Goal: Information Seeking & Learning: Learn about a topic

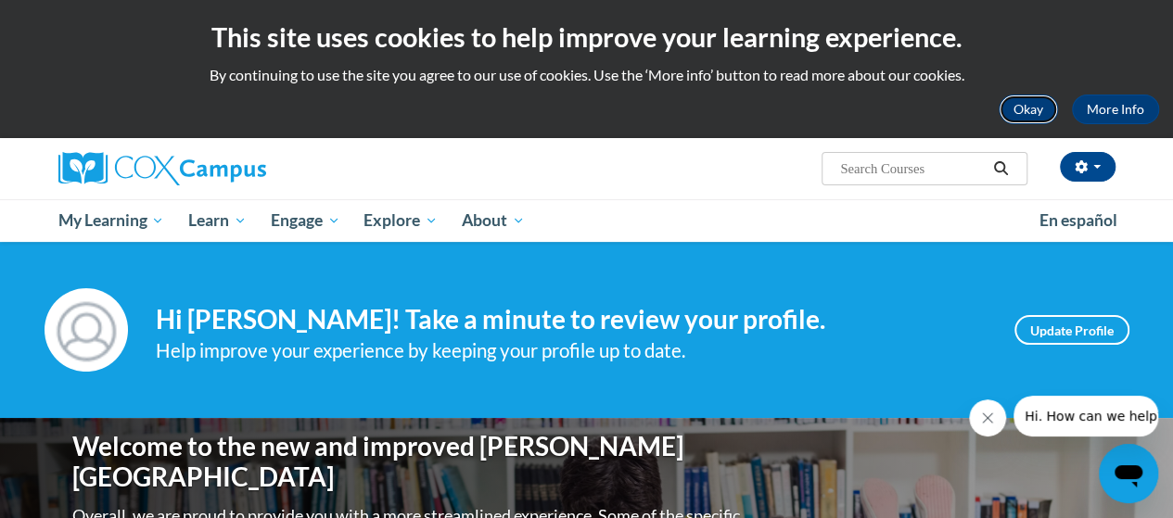
click at [1030, 113] on button "Okay" at bounding box center [1027, 110] width 59 height 30
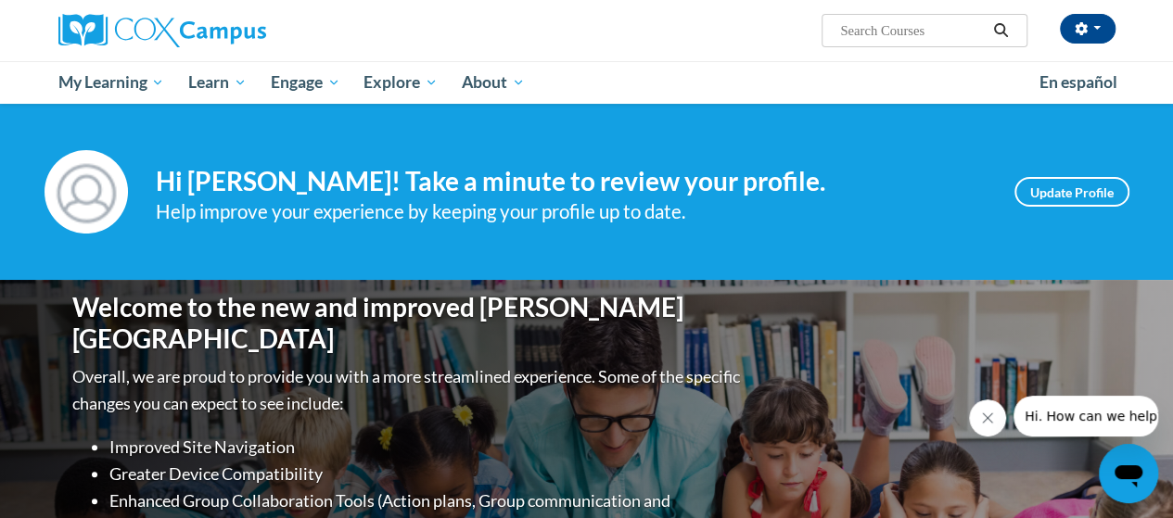
click at [888, 38] on input "Search..." at bounding box center [912, 30] width 148 height 22
type input "pre-k phonological awareness assessment"
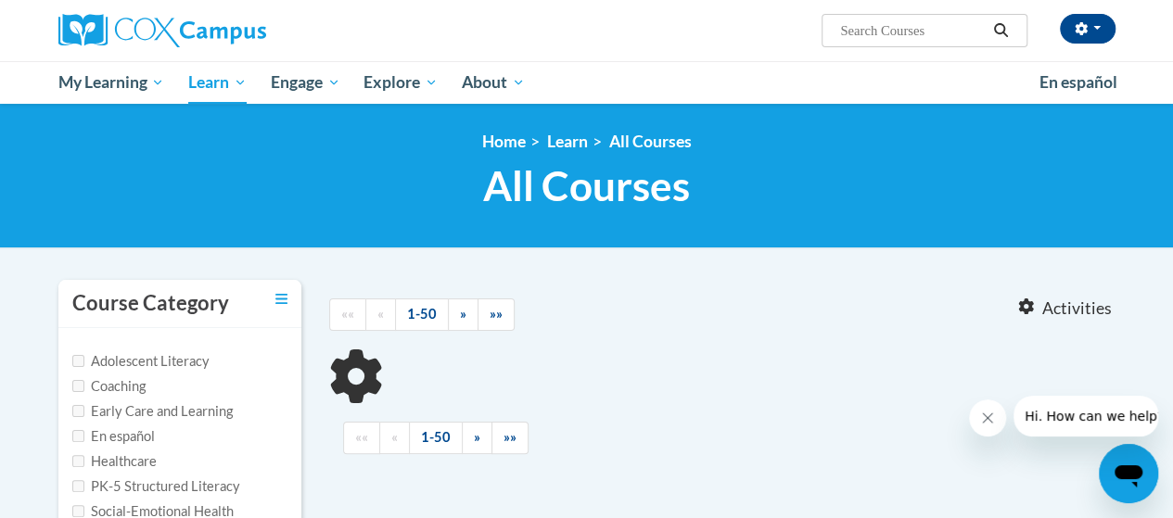
type input "pre-k phonological awareness assessment"
